Goal: Transaction & Acquisition: Purchase product/service

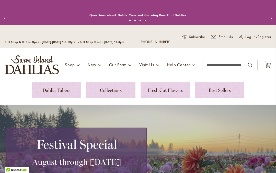
click at [66, 88] on link at bounding box center [56, 90] width 49 height 16
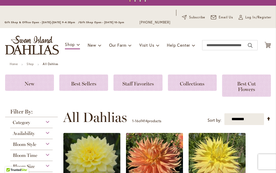
scroll to position [22, 0]
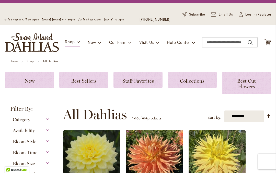
click at [192, 82] on span "Collections" at bounding box center [192, 81] width 25 height 6
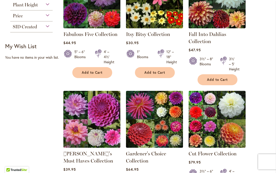
scroll to position [147, 0]
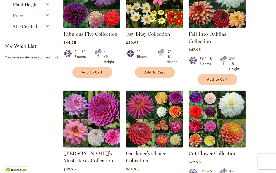
click at [100, 127] on img at bounding box center [91, 119] width 57 height 57
